Goal: Book appointment/travel/reservation

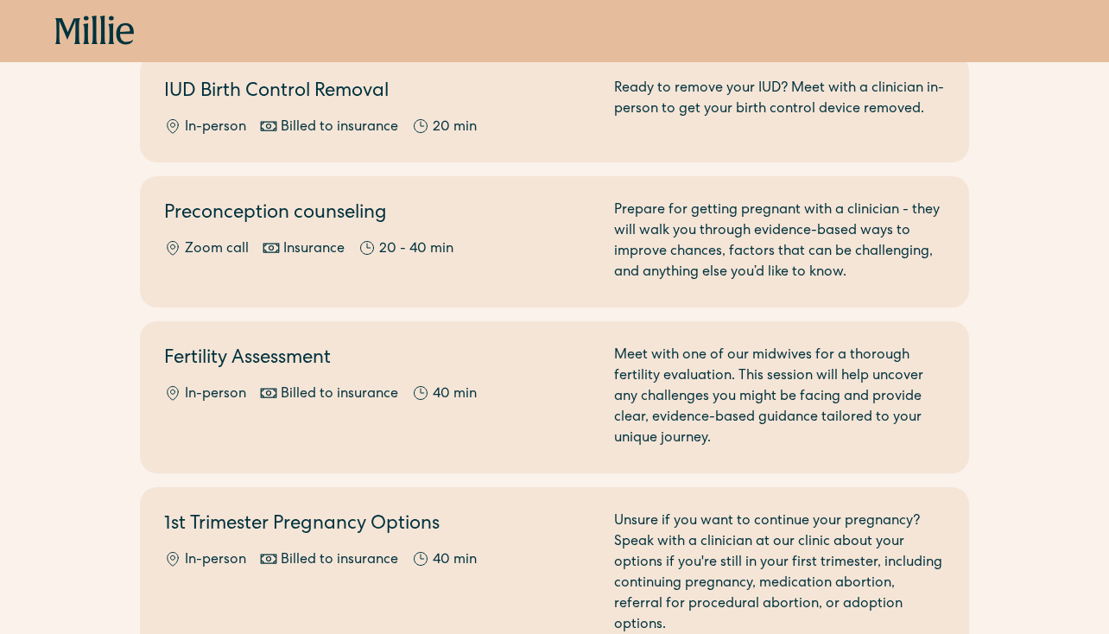
scroll to position [1249, 0]
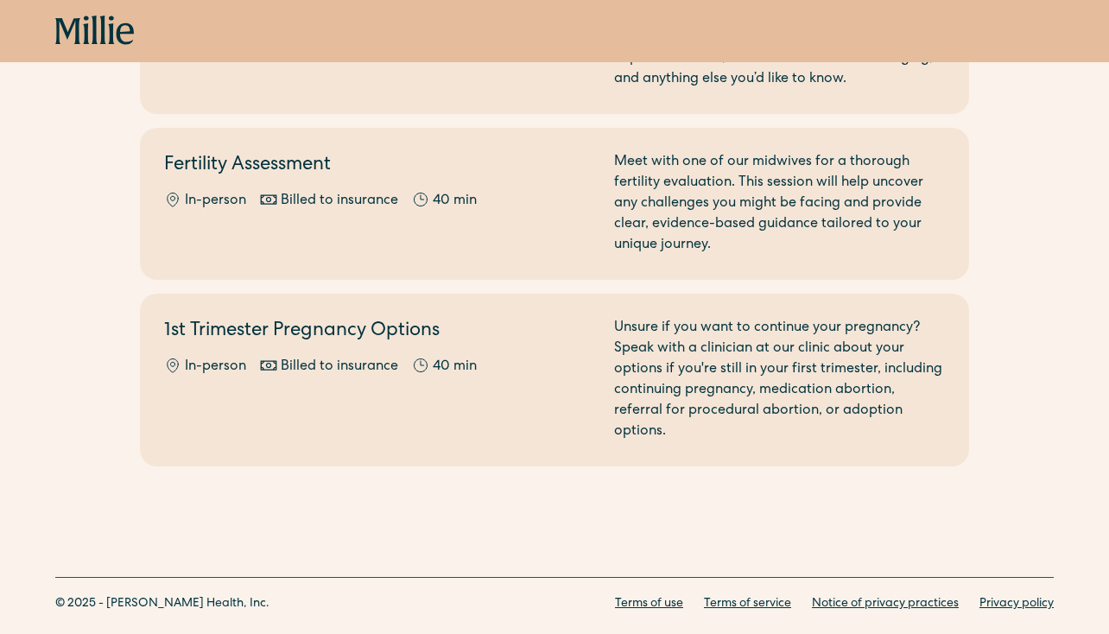
click at [97, 8] on div "Book now" at bounding box center [554, 31] width 1109 height 62
click at [89, 26] on icon at bounding box center [94, 31] width 79 height 31
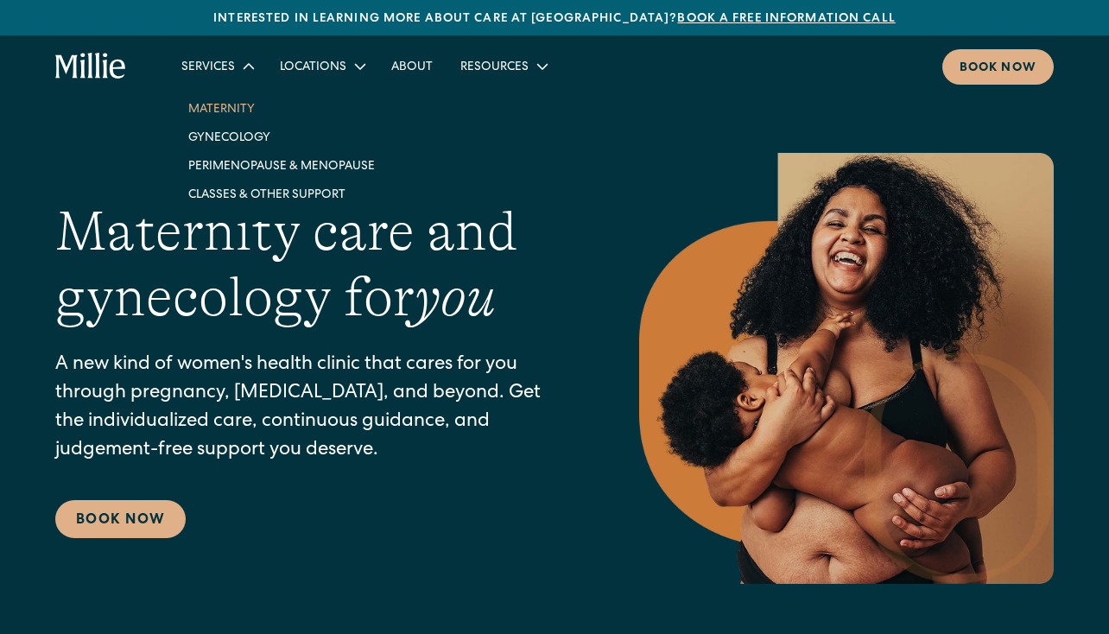
click at [228, 110] on link "Maternity" at bounding box center [281, 108] width 214 height 29
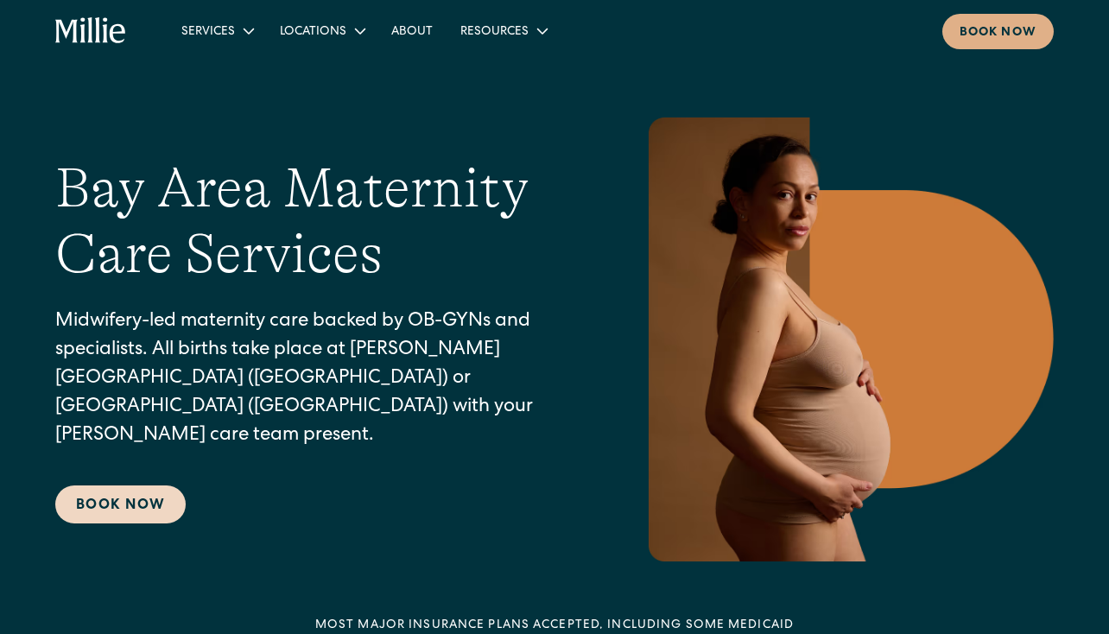
click at [135, 491] on link "Book Now" at bounding box center [120, 504] width 130 height 38
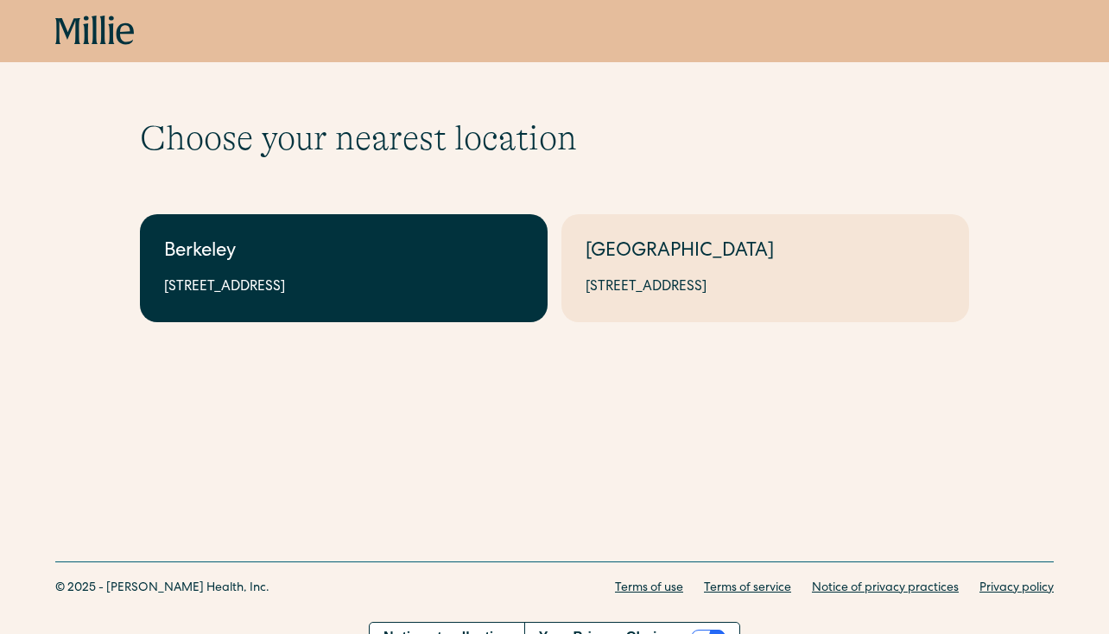
click at [353, 282] on div "2999 Regent St, Suite 524, Berkeley, CA 94705" at bounding box center [343, 287] width 359 height 21
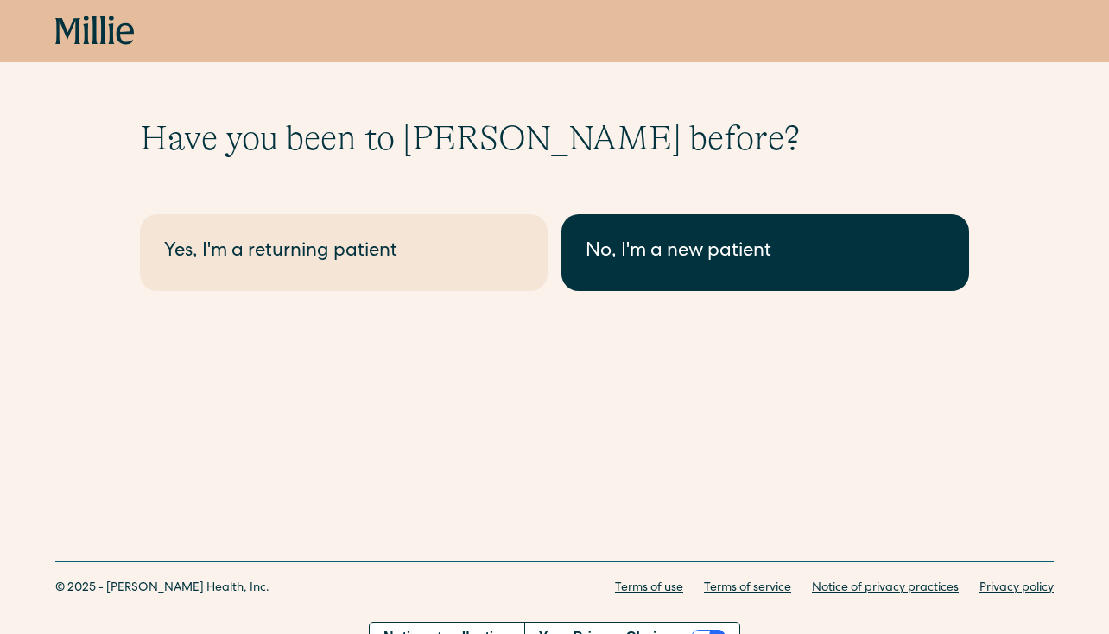
click at [663, 269] on link "No, I'm a new patient" at bounding box center [765, 252] width 408 height 77
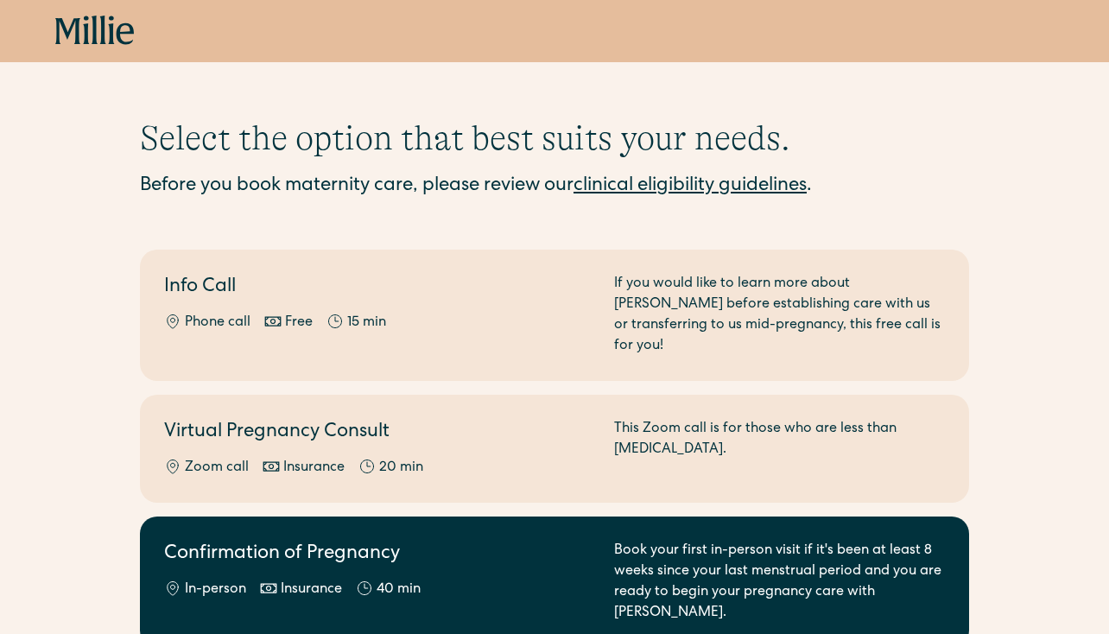
click at [396, 541] on h2 "Confirmation of Pregnancy" at bounding box center [378, 555] width 429 height 29
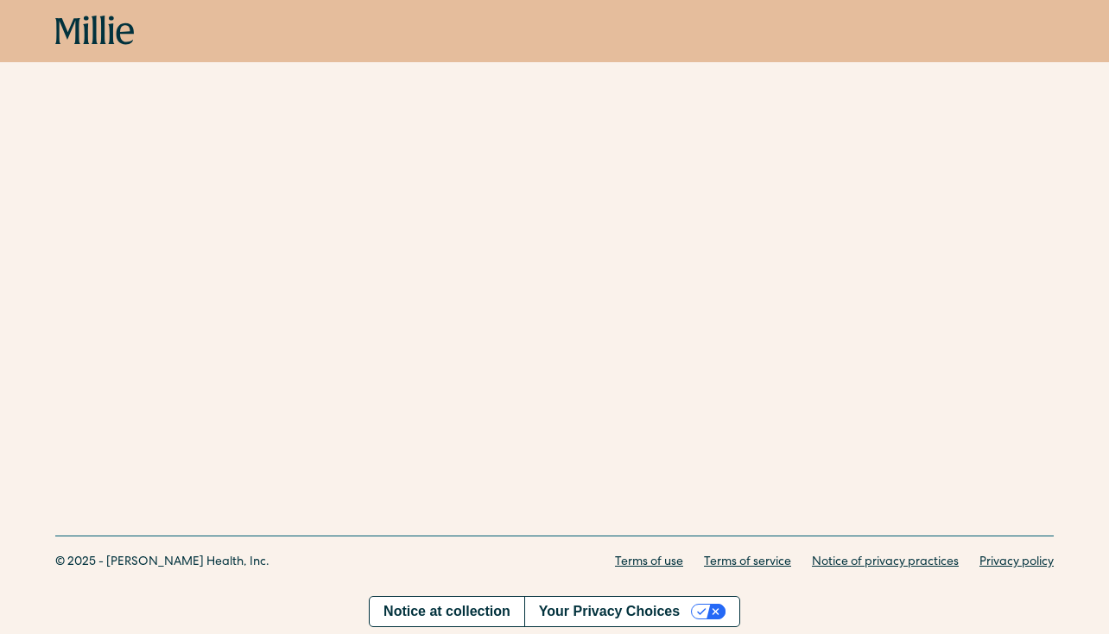
scroll to position [511, 0]
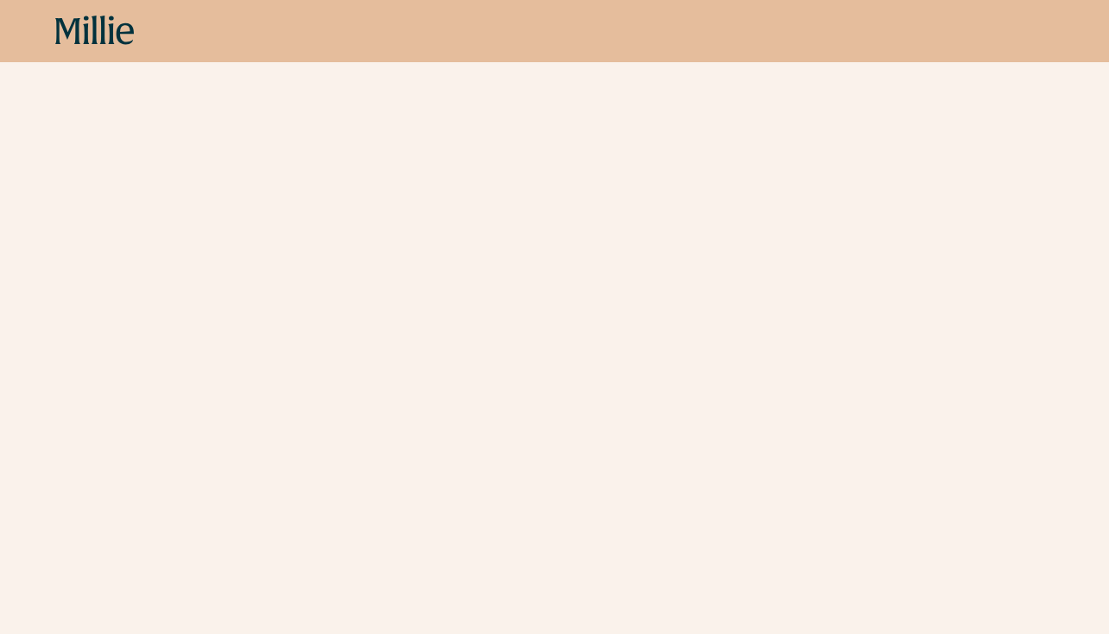
click at [96, 33] on icon at bounding box center [94, 31] width 79 height 31
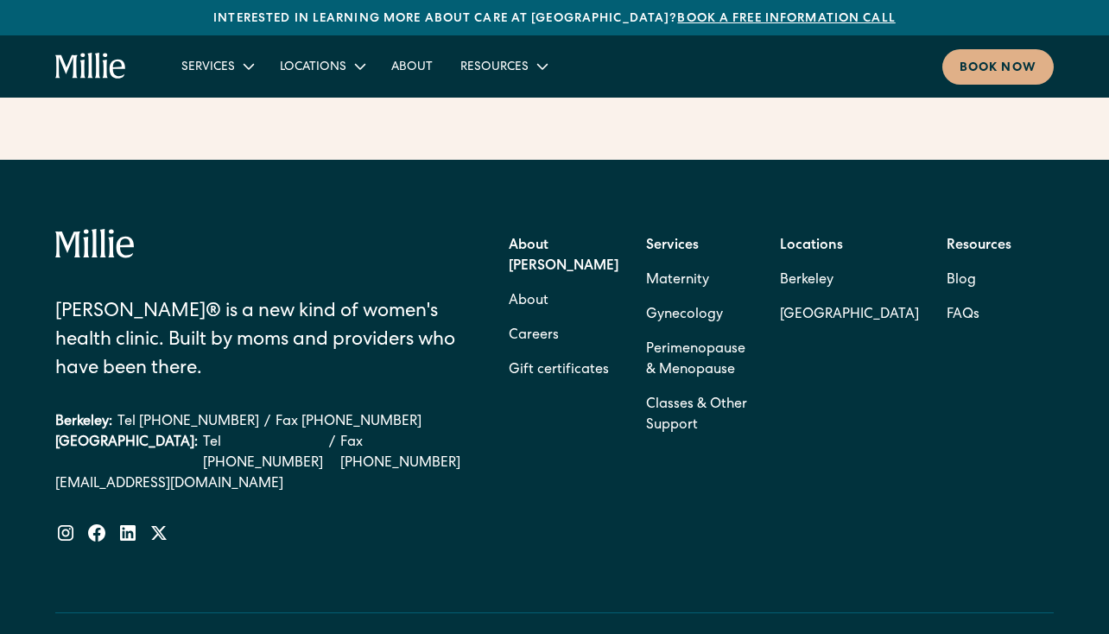
scroll to position [7556, 0]
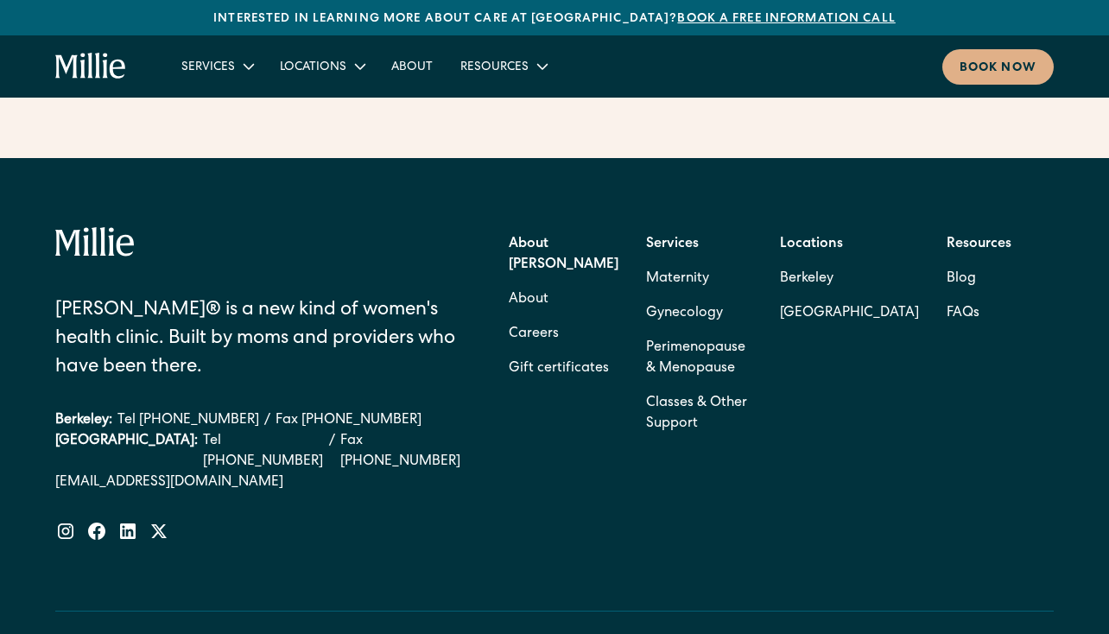
click at [200, 472] on link "support@millieclinic.com" at bounding box center [259, 482] width 409 height 21
click at [974, 68] on div "Book now" at bounding box center [998, 69] width 77 height 18
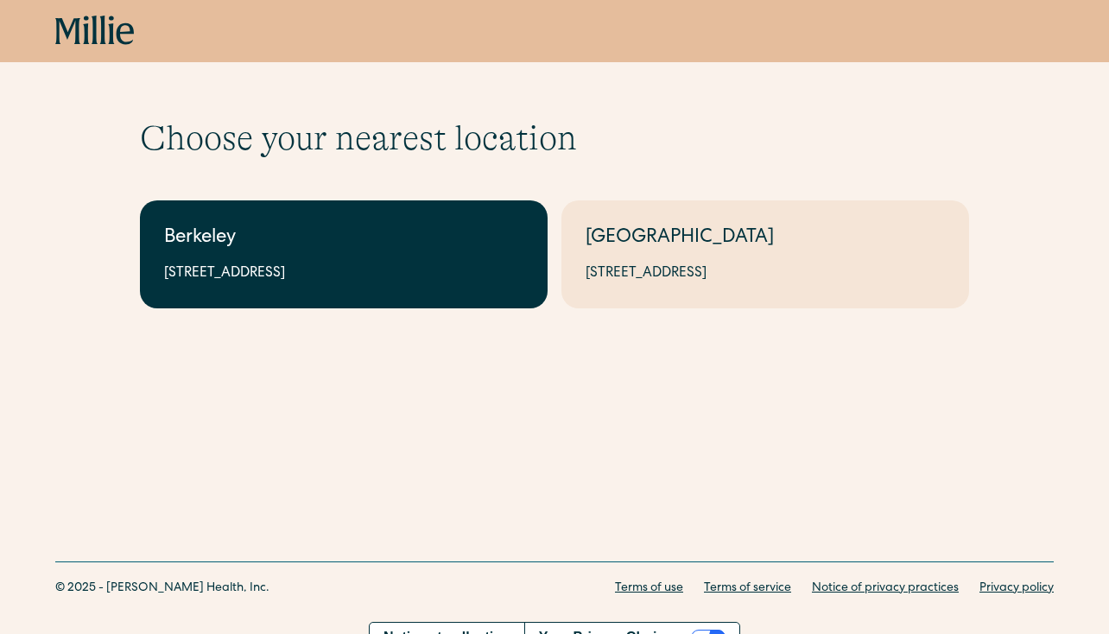
click at [415, 258] on link "Berkeley [STREET_ADDRESS]" at bounding box center [344, 254] width 408 height 108
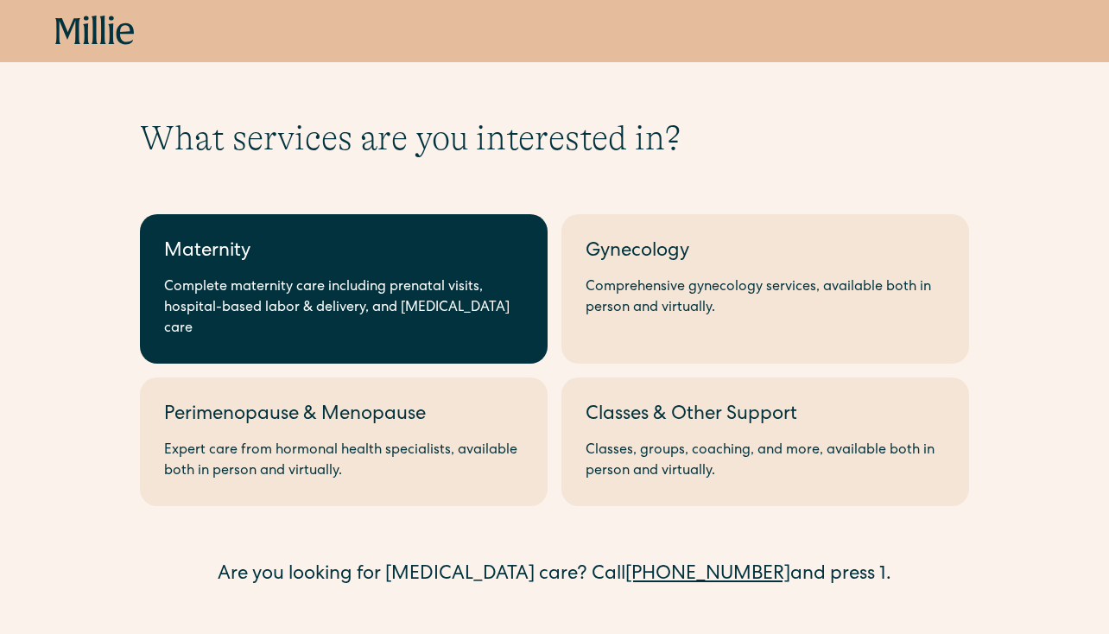
click at [414, 280] on div "Complete maternity care including prenatal visits, hospital-based labor & deliv…" at bounding box center [343, 308] width 359 height 62
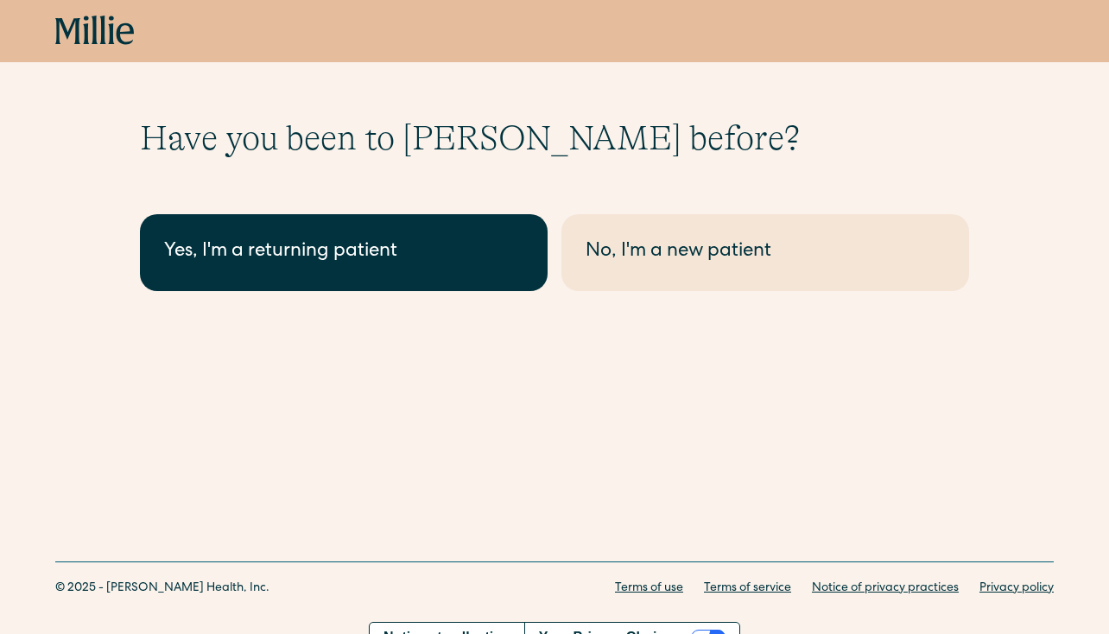
click at [395, 279] on link "Yes, I'm a returning patient" at bounding box center [344, 252] width 408 height 77
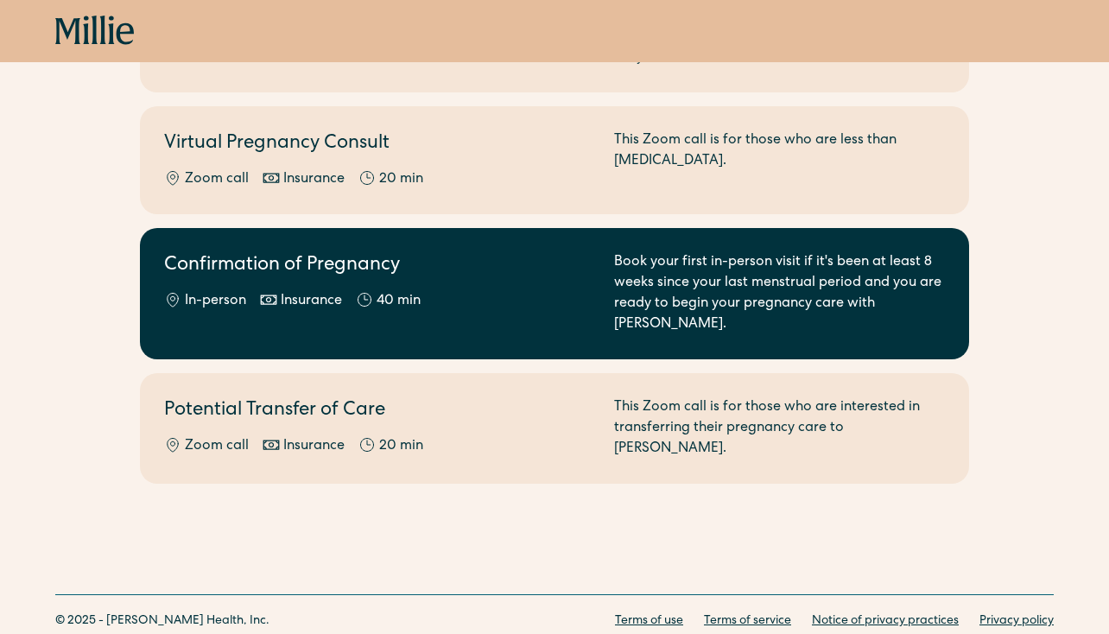
scroll to position [295, 0]
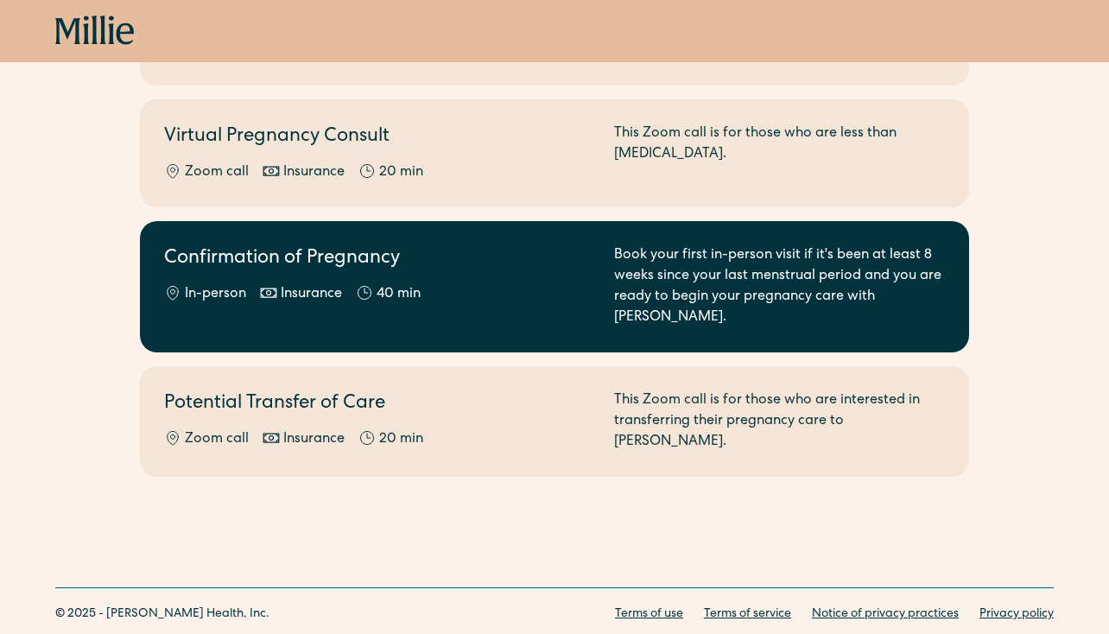
click at [377, 290] on link "Confirmation of Pregnancy In-person Insurance 40 min Book your first in-person …" at bounding box center [554, 286] width 829 height 131
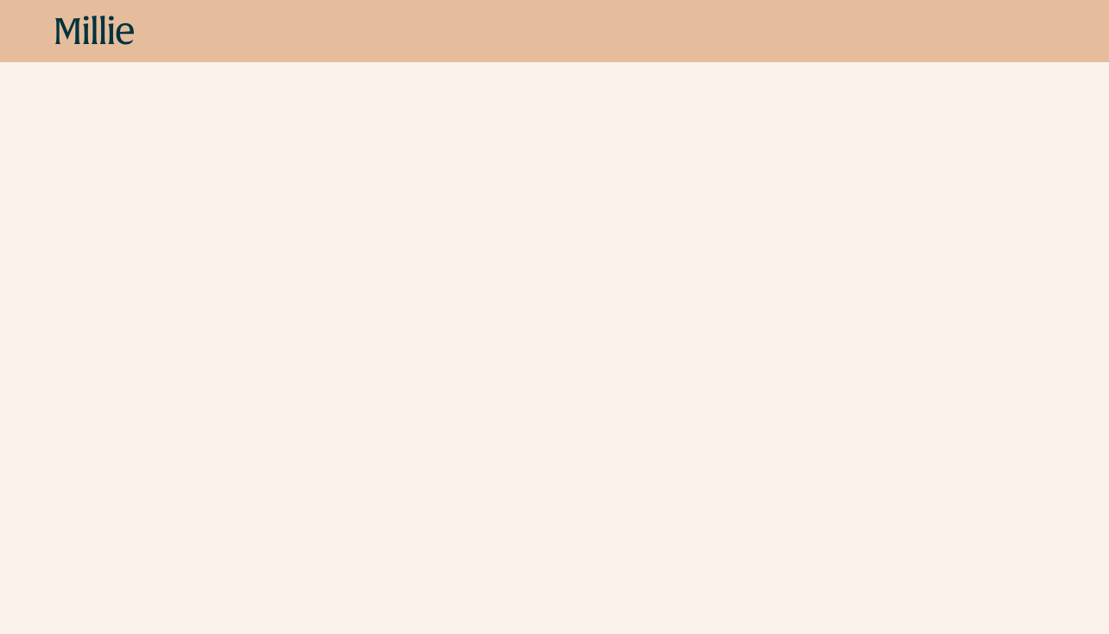
scroll to position [542, 0]
